Goal: Information Seeking & Learning: Compare options

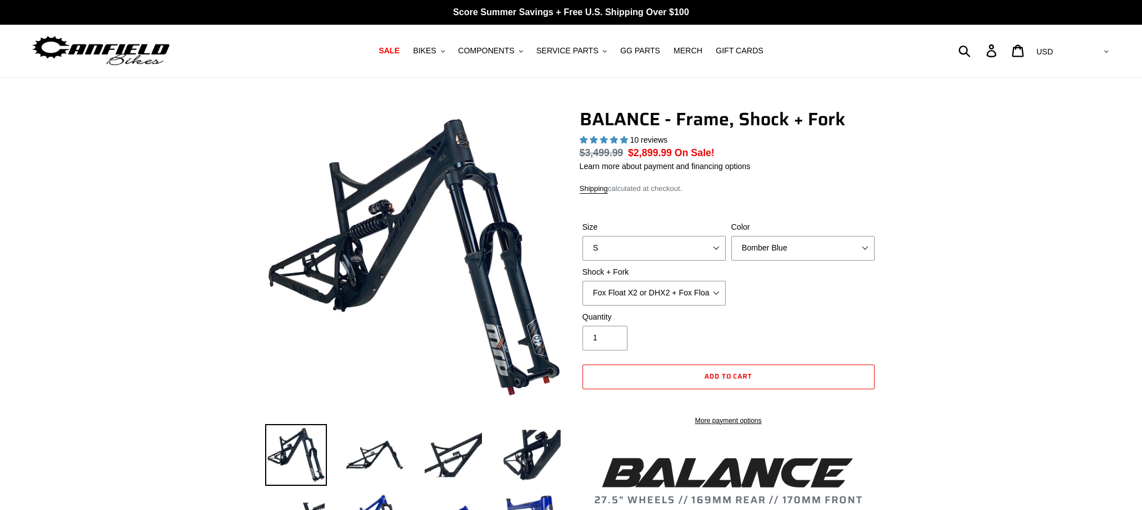
select select "highest-rating"
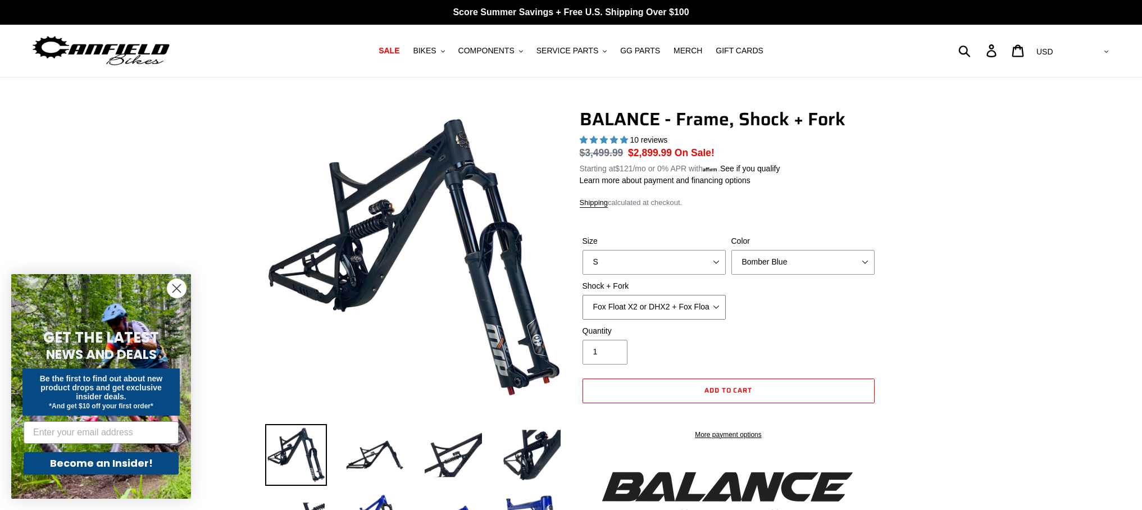
click at [698, 295] on select "Cane Creek Kitsuma Air + Helm MKII 27.5 170mm Fox Float X2 or DHX2 + Fox Float …" at bounding box center [654, 307] width 143 height 25
click at [583, 296] on select "Cane Creek Kitsuma Air + Helm MKII 27.5 170mm Fox Float X2 or DHX2 + Fox Float …" at bounding box center [654, 308] width 143 height 25
click at [703, 306] on select "Cane Creek Kitsuma Air + Helm MKII 27.5 170mm Fox Float X2 or DHX2 + Fox Float …" at bounding box center [654, 308] width 143 height 25
click at [705, 262] on select "S M L XL" at bounding box center [654, 263] width 143 height 25
select select "M"
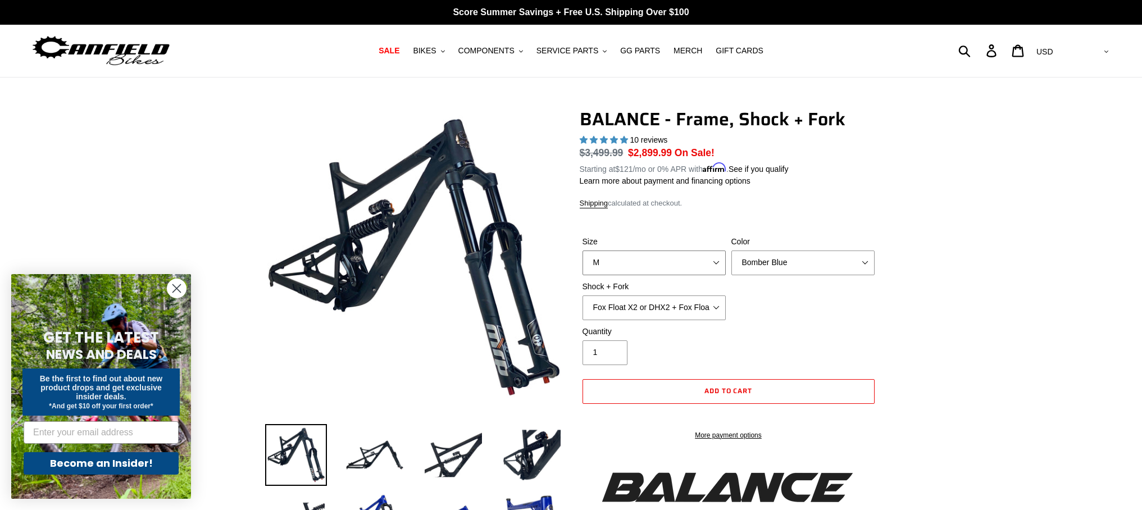
click at [583, 251] on select "S M L XL" at bounding box center [654, 263] width 143 height 25
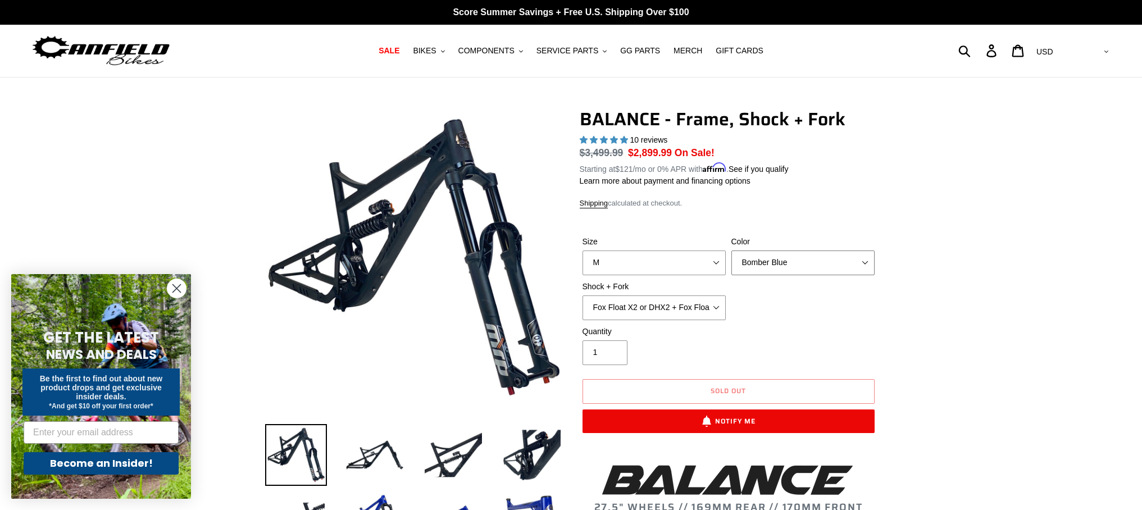
click at [854, 264] on select "Bomber Blue Goat's Blood Stealth Black" at bounding box center [802, 263] width 143 height 25
select select "Stealth Black"
click at [731, 251] on select "Bomber Blue Goat's Blood Stealth Black" at bounding box center [802, 263] width 143 height 25
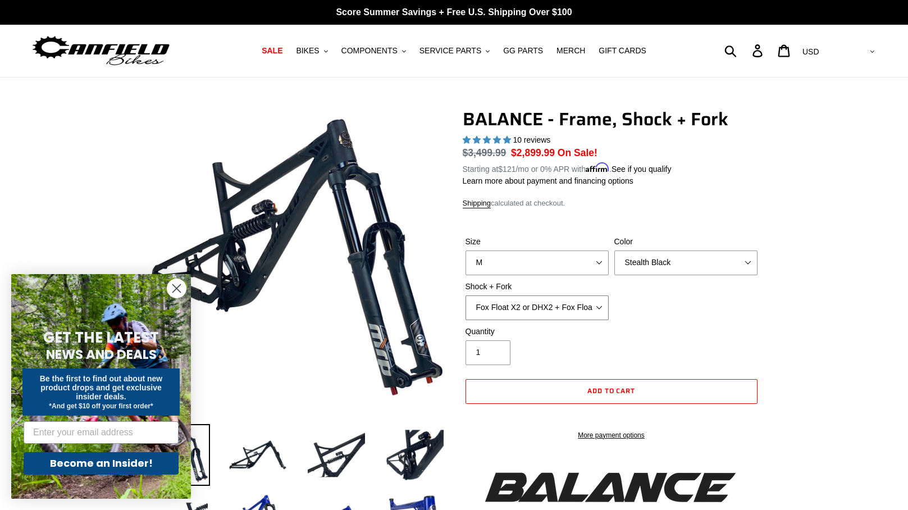
click at [598, 310] on select "Cane Creek Kitsuma Air + Helm MKII 27.5 170mm Fox Float X2 or DHX2 + Fox Float …" at bounding box center [537, 308] width 143 height 25
click at [466, 296] on select "Cane Creek Kitsuma Air + Helm MKII 27.5 170mm Fox Float X2 or DHX2 + Fox Float …" at bounding box center [537, 308] width 143 height 25
click at [569, 303] on select "Cane Creek Kitsuma Air + Helm MKII 27.5 170mm Fox Float X2 or DHX2 + Fox Float …" at bounding box center [537, 308] width 143 height 25
click at [466, 296] on select "Cane Creek Kitsuma Air + Helm MKII 27.5 170mm Fox Float X2 or DHX2 + Fox Float …" at bounding box center [537, 308] width 143 height 25
click at [581, 308] on select "Cane Creek Kitsuma Air + Helm MKII 27.5 170mm Fox Float X2 or DHX2 + Fox Float …" at bounding box center [537, 308] width 143 height 25
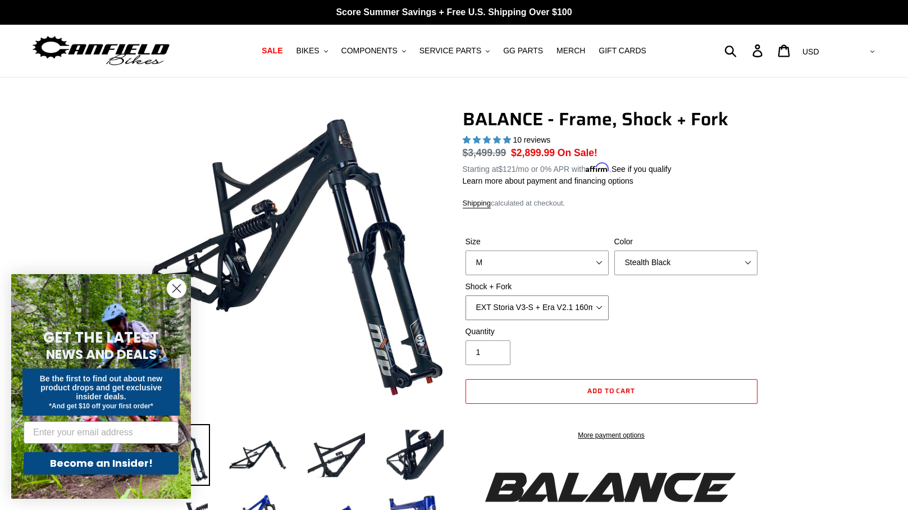
click at [466, 296] on select "Cane Creek Kitsuma Air + Helm MKII 27.5 170mm Fox Float X2 or DHX2 + Fox Float …" at bounding box center [537, 308] width 143 height 25
click at [583, 308] on select "Cane Creek Kitsuma Air + Helm MKII 27.5 170mm Fox Float X2 or DHX2 + Fox Float …" at bounding box center [537, 308] width 143 height 25
click at [466, 296] on select "Cane Creek Kitsuma Air + Helm MKII 27.5 170mm Fox Float X2 or DHX2 + Fox Float …" at bounding box center [537, 308] width 143 height 25
click at [593, 302] on select "Cane Creek Kitsuma Air + Helm MKII 27.5 170mm Fox Float X2 or DHX2 + Fox Float …" at bounding box center [537, 308] width 143 height 25
select select "Fox Float X2 or DHX2 + Fox Float GripX2 Kashima 170mm (29 or 27.5)"
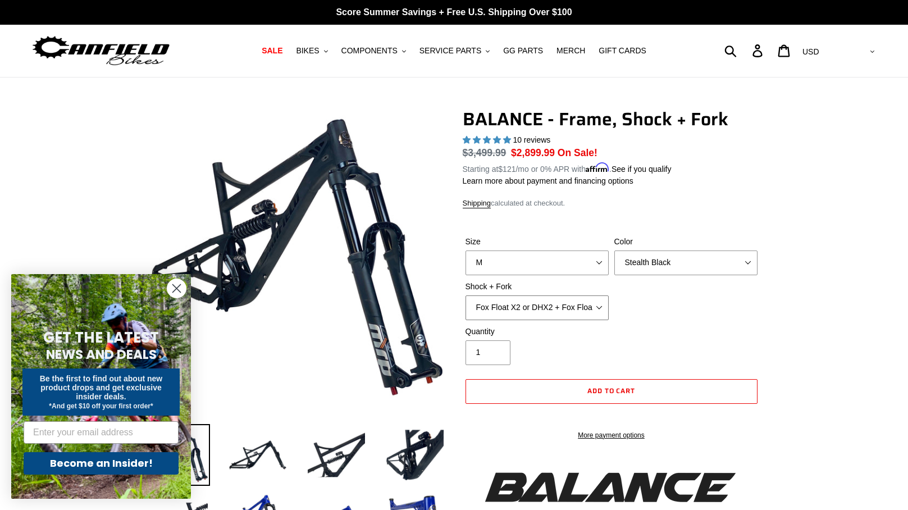
click at [466, 296] on select "Cane Creek Kitsuma Air + Helm MKII 27.5 170mm Fox Float X2 or DHX2 + Fox Float …" at bounding box center [537, 308] width 143 height 25
